Goal: Check status: Check status

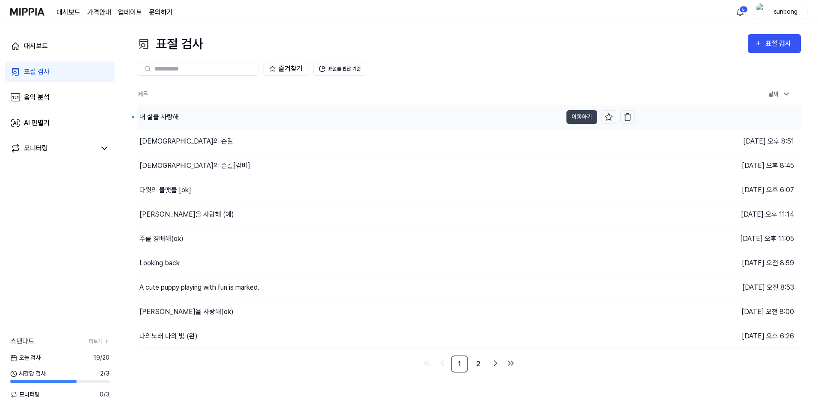
click at [168, 118] on div "내 삶을 사랑해" at bounding box center [158, 117] width 39 height 10
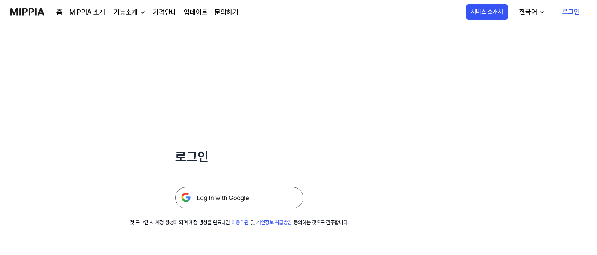
click at [225, 201] on img at bounding box center [239, 197] width 128 height 21
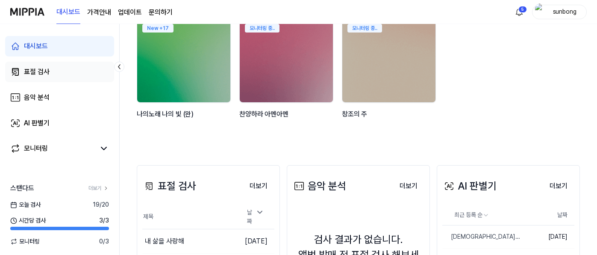
scroll to position [86, 0]
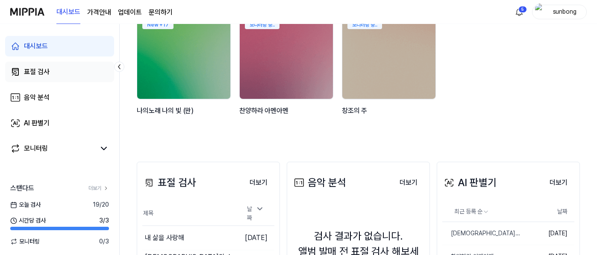
click at [35, 70] on div "표절 검사" at bounding box center [37, 72] width 26 height 10
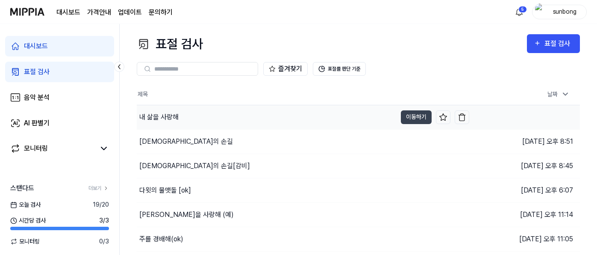
click at [168, 117] on div "내 삶을 사랑해" at bounding box center [158, 117] width 39 height 10
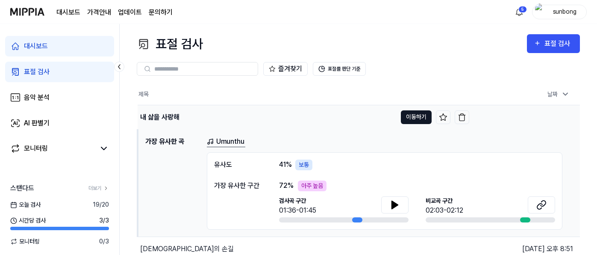
click at [415, 115] on button "이동하기" at bounding box center [416, 117] width 31 height 14
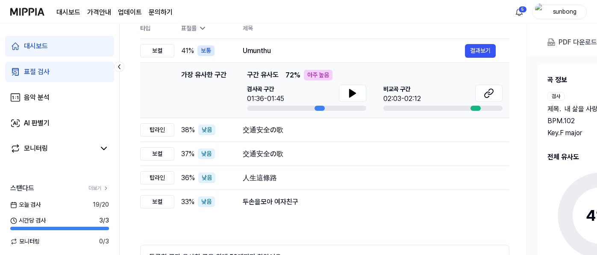
scroll to position [86, 0]
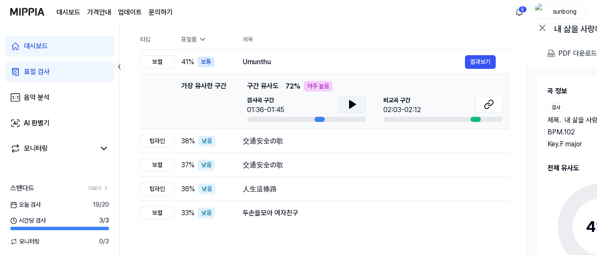
click at [351, 105] on icon at bounding box center [353, 104] width 6 height 8
click at [357, 102] on icon at bounding box center [353, 104] width 10 height 10
click at [351, 103] on icon at bounding box center [353, 104] width 6 height 8
click at [357, 103] on icon at bounding box center [353, 104] width 10 height 10
